Goal: Browse casually: Explore the website without a specific task or goal

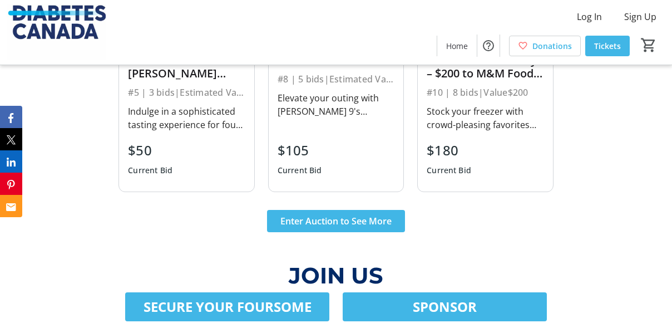
scroll to position [1926, 0]
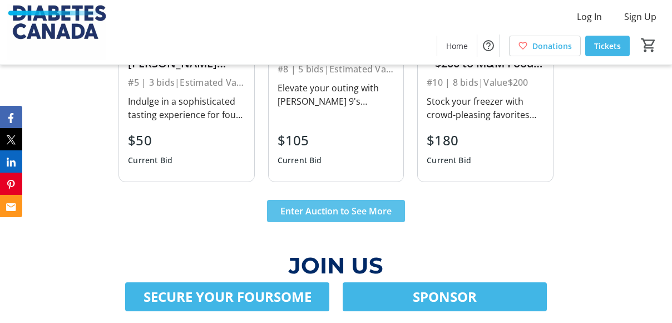
click at [329, 204] on span "Enter Auction to See More" at bounding box center [335, 210] width 111 height 13
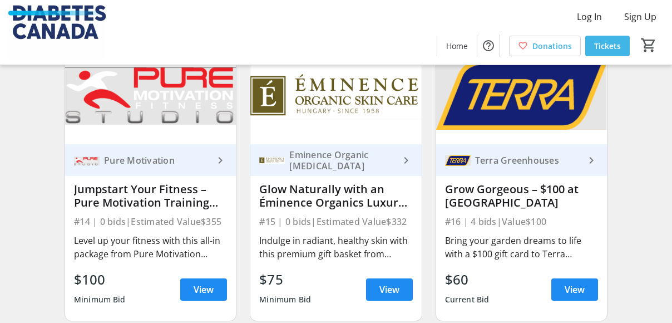
scroll to position [990, 0]
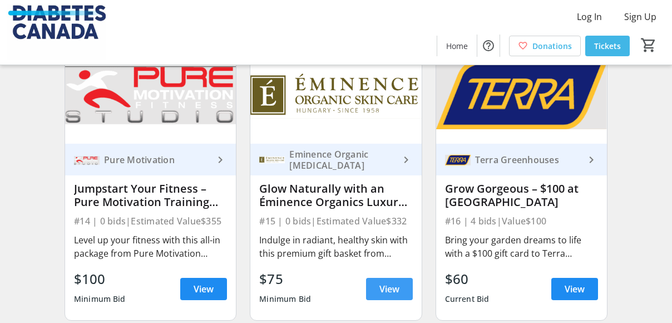
click at [387, 295] on span "View" at bounding box center [389, 288] width 20 height 13
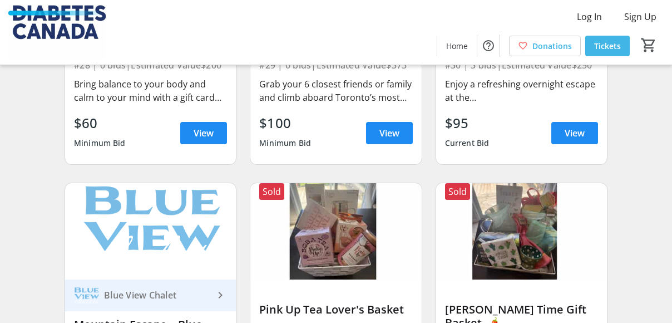
scroll to position [2603, 0]
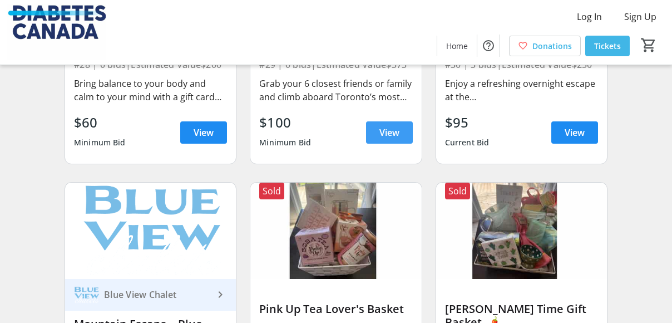
click at [394, 130] on span "View" at bounding box center [389, 132] width 20 height 13
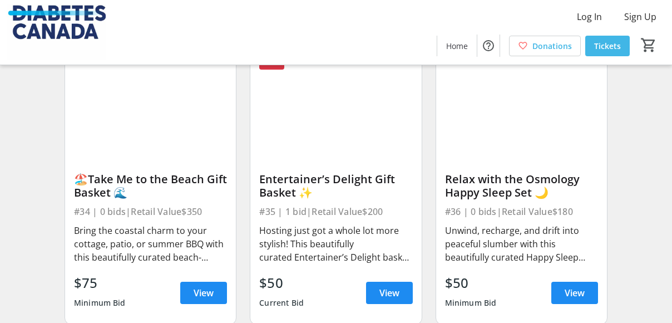
scroll to position [3033, 0]
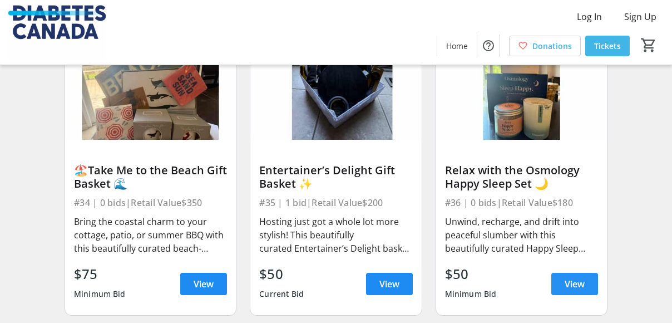
click at [577, 280] on span "View" at bounding box center [574, 283] width 20 height 13
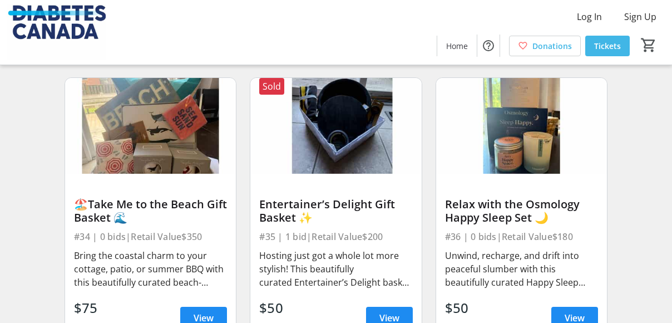
scroll to position [3068, 0]
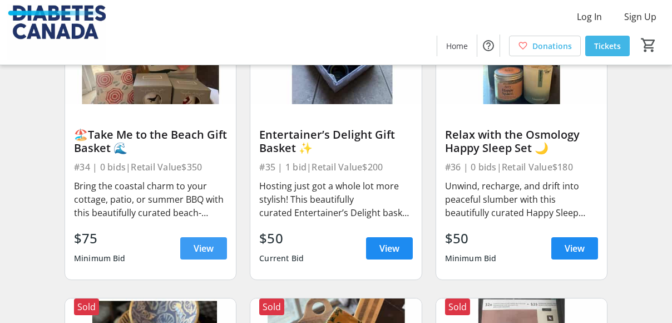
click at [196, 250] on span "View" at bounding box center [204, 247] width 20 height 13
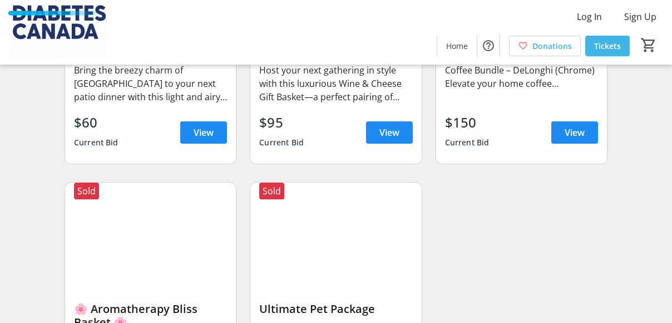
scroll to position [3484, 0]
